Goal: Check status: Check status

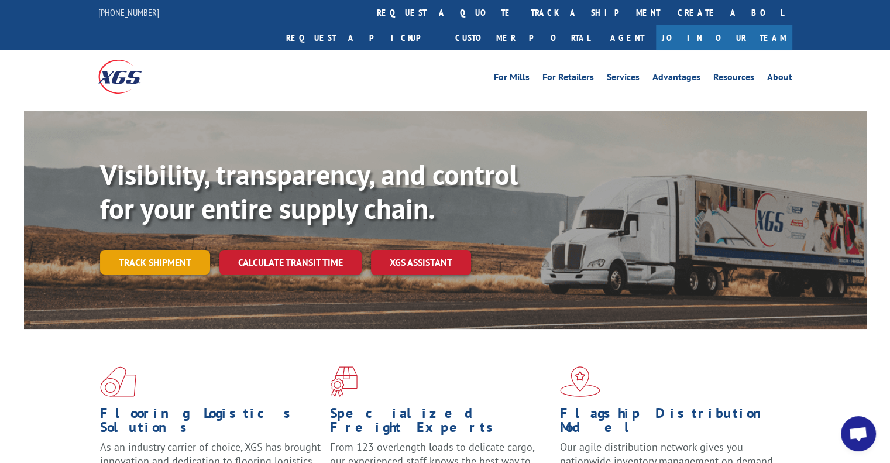
click at [159, 250] on link "Track shipment" at bounding box center [155, 262] width 110 height 25
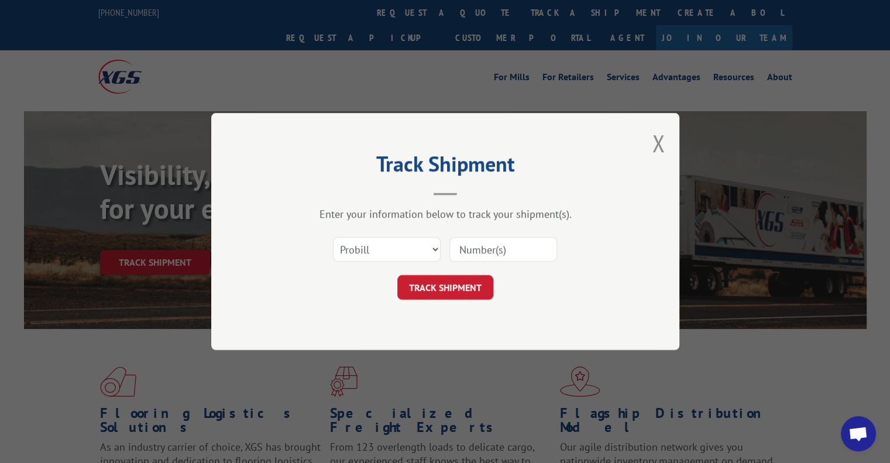
click at [475, 253] on input at bounding box center [504, 249] width 108 height 25
paste input "17009376"
type input "17009376"
click at [468, 283] on button "TRACK SHIPMENT" at bounding box center [445, 287] width 96 height 25
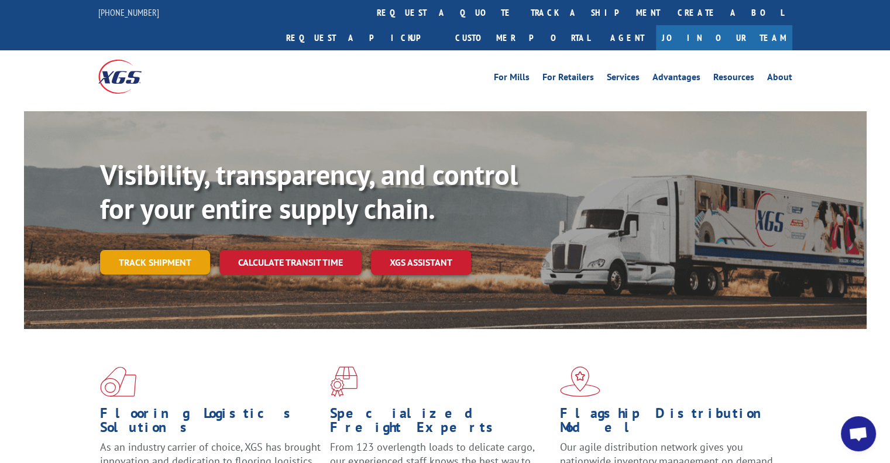
click at [181, 250] on link "Track shipment" at bounding box center [155, 262] width 110 height 25
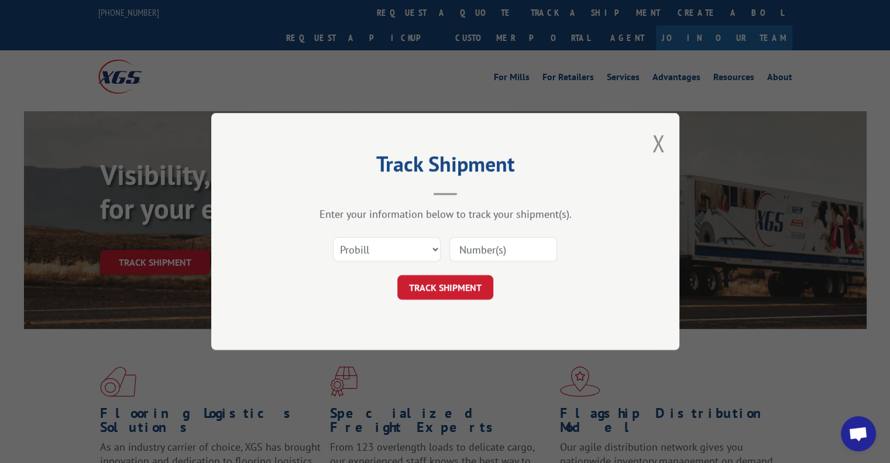
click at [530, 238] on input at bounding box center [504, 249] width 108 height 25
paste input "17496916"
type input "17496916"
click at [462, 283] on button "TRACK SHIPMENT" at bounding box center [445, 287] width 96 height 25
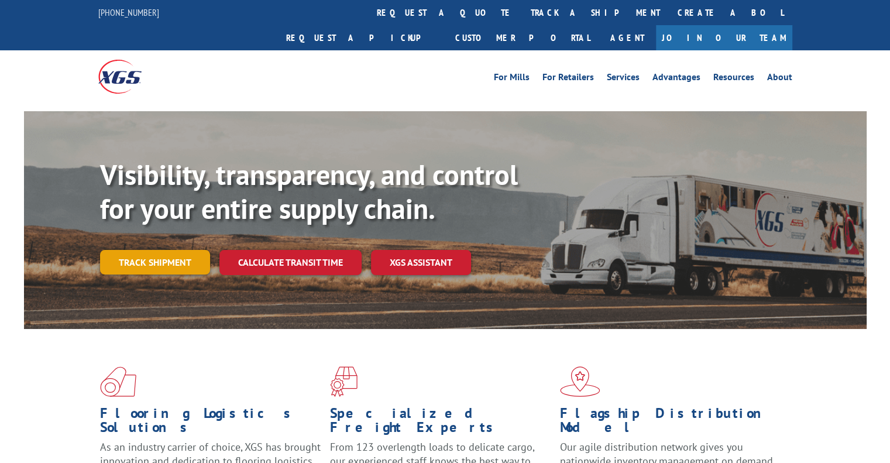
click at [172, 250] on link "Track shipment" at bounding box center [155, 262] width 110 height 25
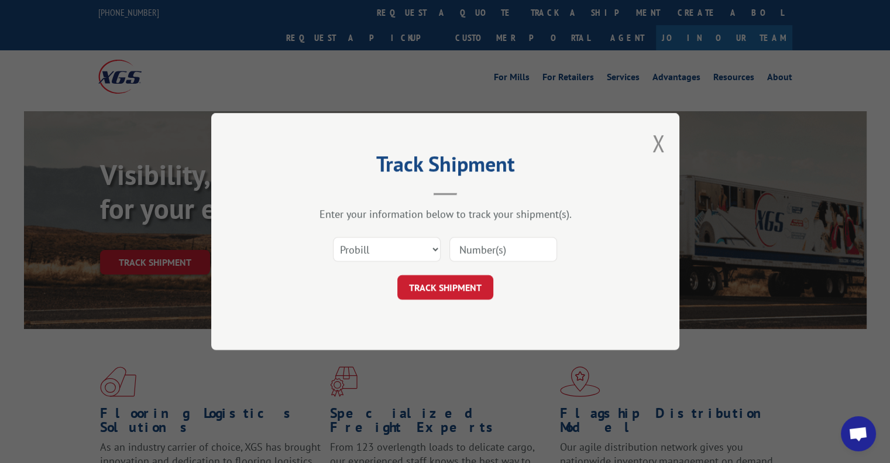
click at [500, 258] on input at bounding box center [504, 249] width 108 height 25
paste input "17499616"
type input "17499616"
click at [484, 280] on button "TRACK SHIPMENT" at bounding box center [445, 287] width 96 height 25
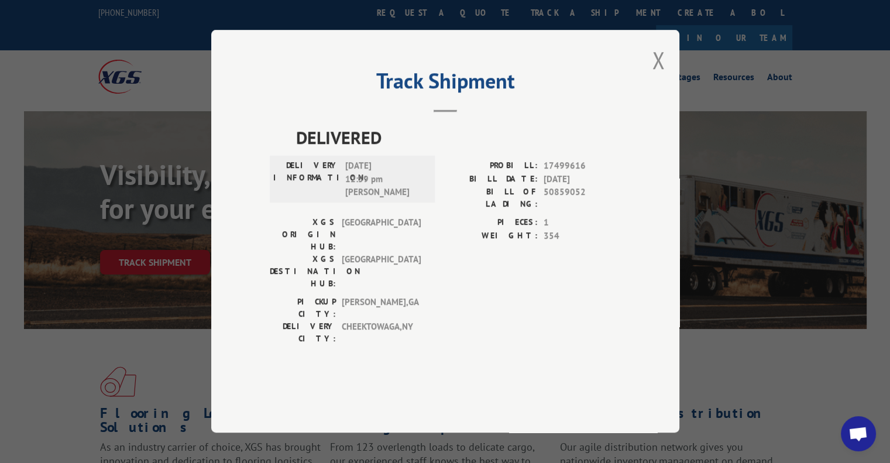
click at [355, 151] on span "DELIVERED" at bounding box center [458, 138] width 325 height 26
copy span "DELIVERED"
drag, startPoint x: 352, startPoint y: 199, endPoint x: 376, endPoint y: 220, distance: 31.5
click at [376, 200] on span "[DATE] 12:59 pm [PERSON_NAME]" at bounding box center [384, 180] width 79 height 40
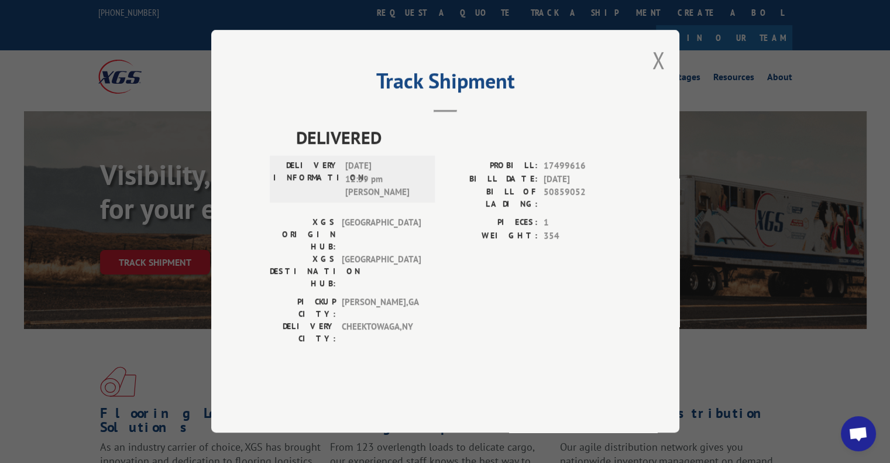
click at [406, 203] on div "DELIVERY INFORMATION: [DATE] 12:59 pm [PERSON_NAME]" at bounding box center [352, 179] width 165 height 47
click at [658, 76] on button "Close modal" at bounding box center [658, 59] width 13 height 31
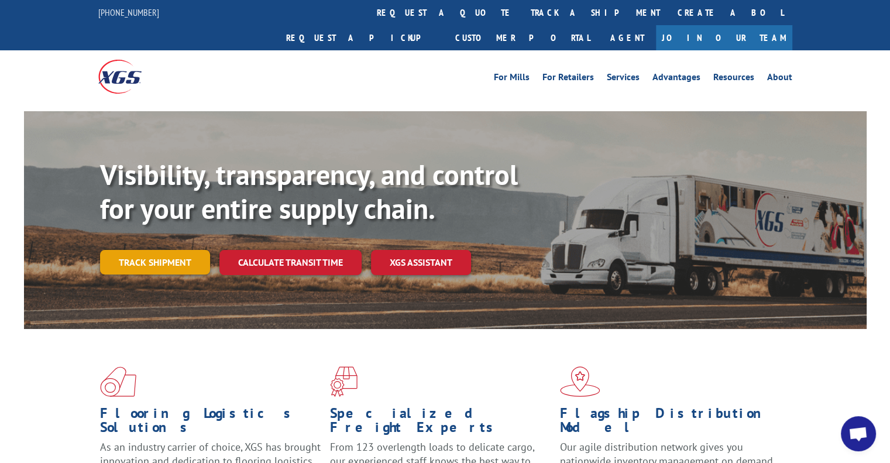
click at [182, 250] on link "Track shipment" at bounding box center [155, 262] width 110 height 25
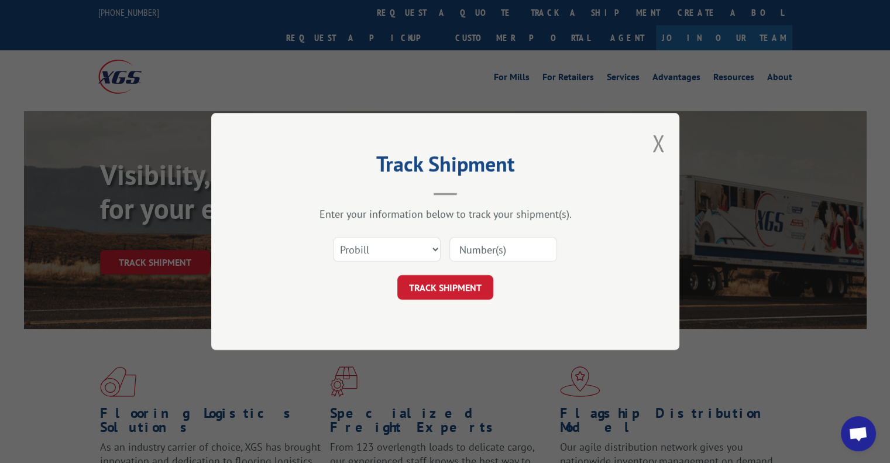
click at [506, 249] on input at bounding box center [504, 249] width 108 height 25
paste input "17499616"
type input "17499616"
click at [483, 283] on button "TRACK SHIPMENT" at bounding box center [445, 287] width 96 height 25
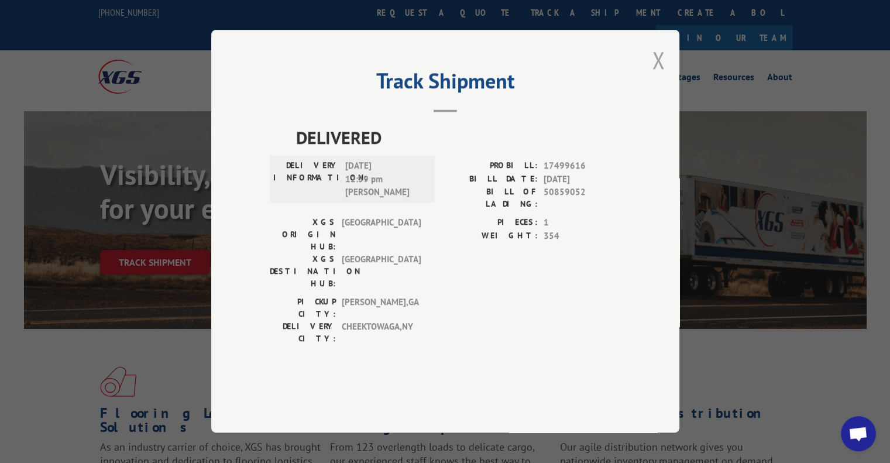
click at [657, 76] on button "Close modal" at bounding box center [658, 59] width 13 height 31
